Goal: Information Seeking & Learning: Learn about a topic

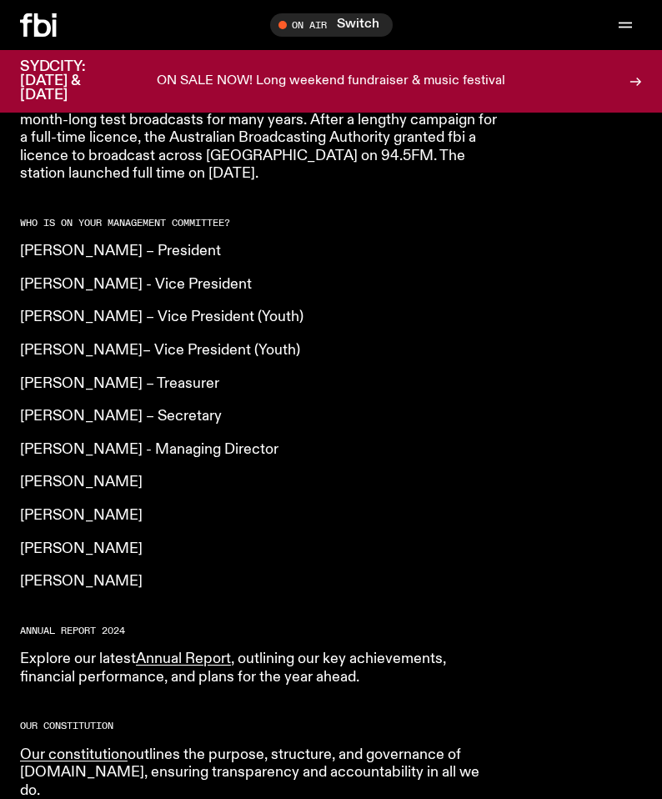
scroll to position [1359, 0]
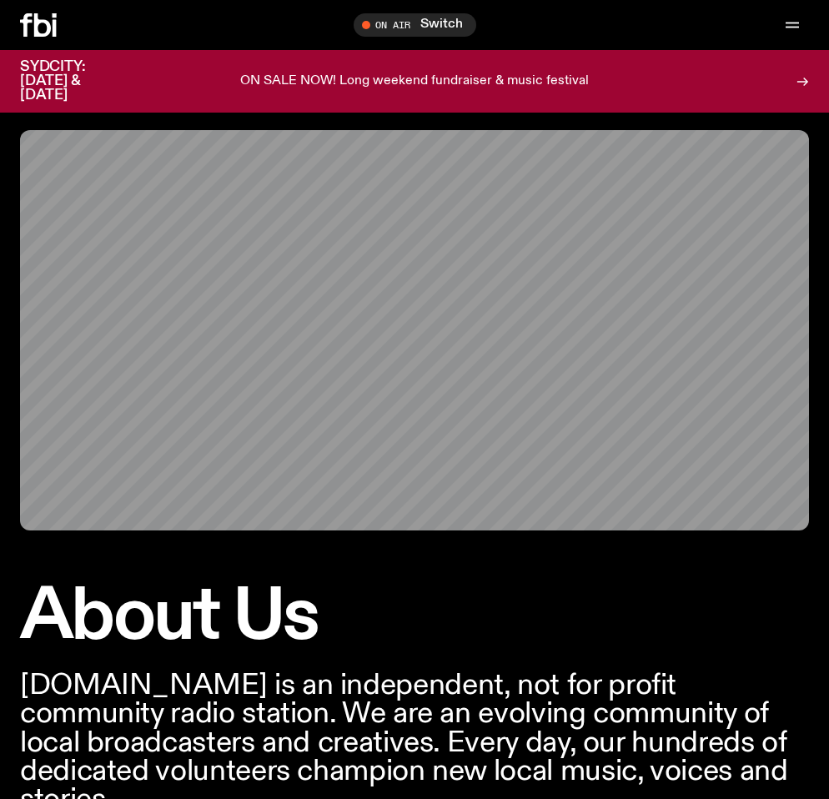
scroll to position [17, 0]
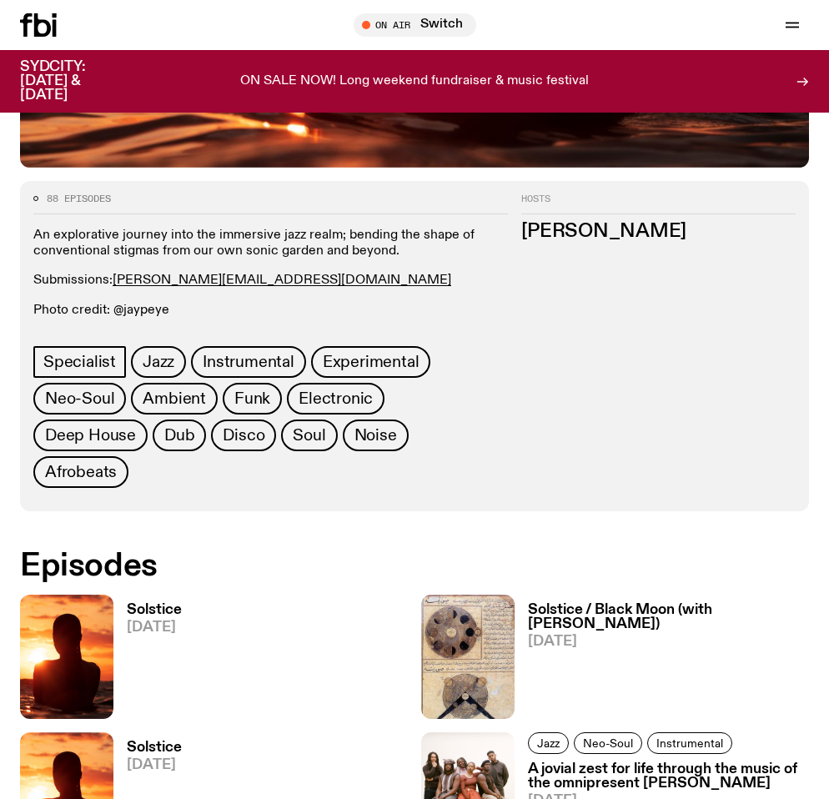
scroll to position [648, 0]
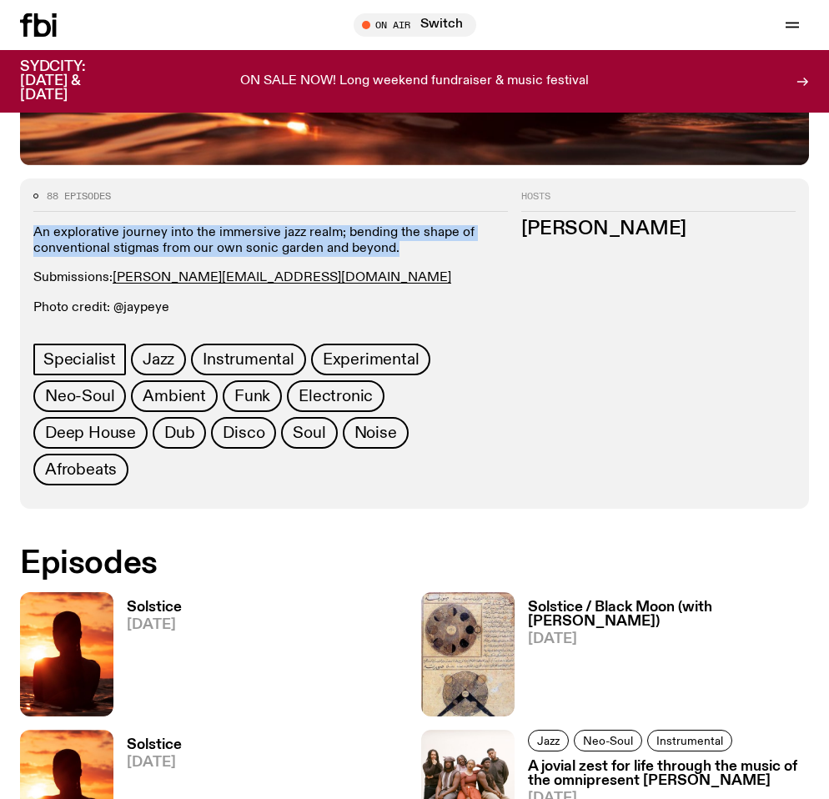
drag, startPoint x: 420, startPoint y: 245, endPoint x: 28, endPoint y: 238, distance: 391.9
click at [28, 238] on div "88 episodes An explorative journey into the immersive jazz realm; bending the s…" at bounding box center [264, 338] width 488 height 293
copy p "An explorative journey into the immersive jazz realm; bending the shape of conv…"
click at [292, 254] on p "An explorative journey into the immersive jazz realm; bending the shape of conv…" at bounding box center [270, 241] width 474 height 32
